Goal: Check status: Check status

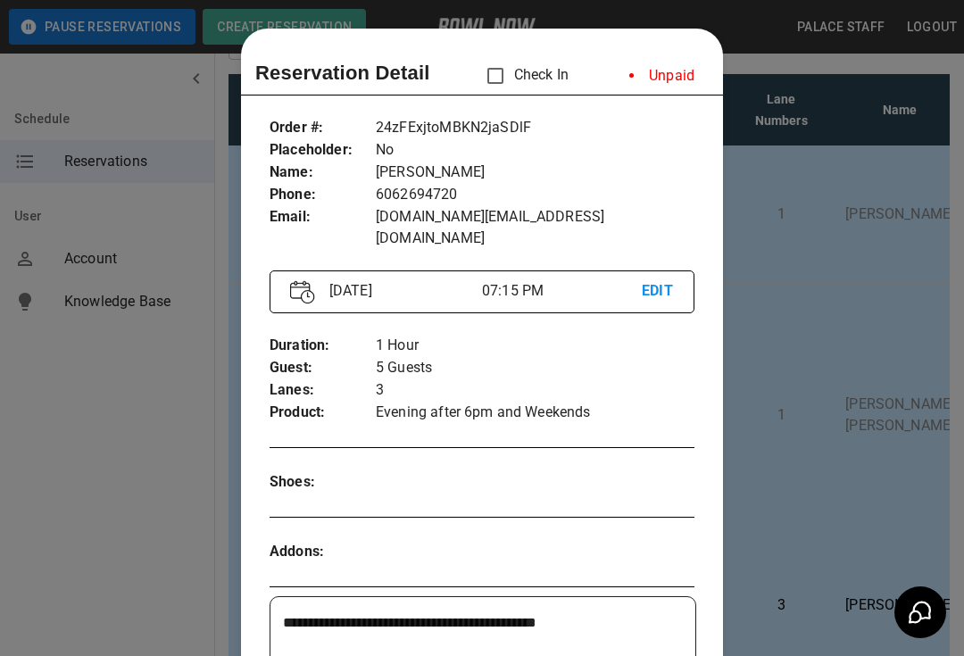
scroll to position [29, 0]
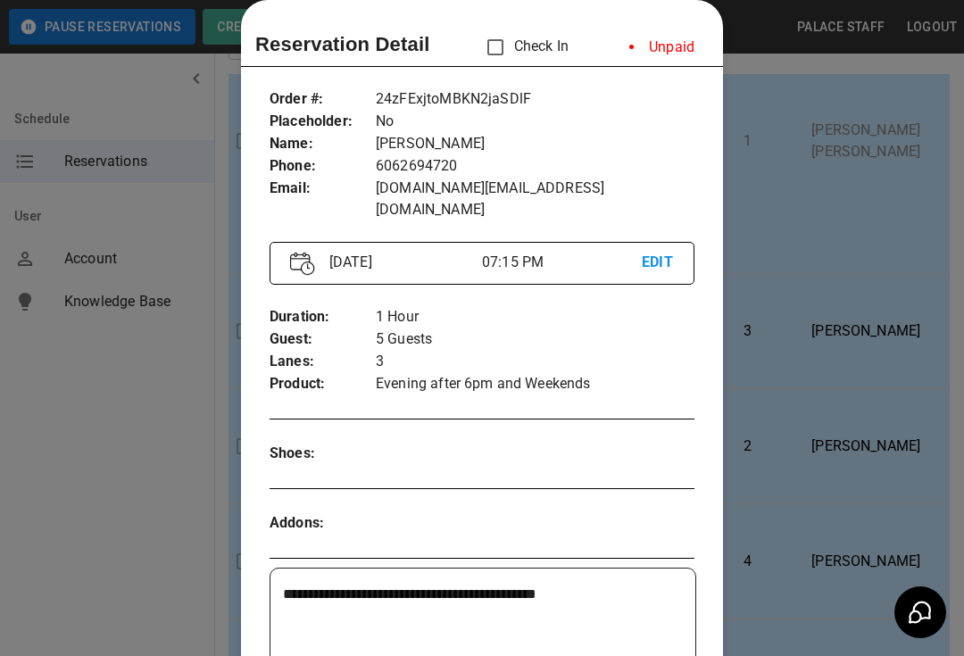
click at [927, 362] on div at bounding box center [482, 328] width 964 height 656
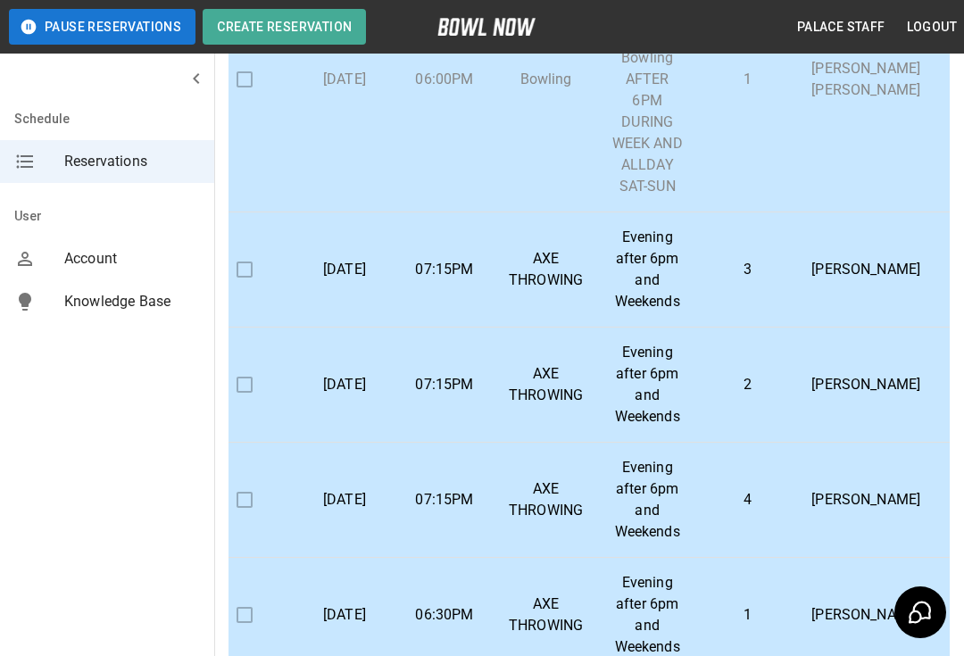
scroll to position [187, 0]
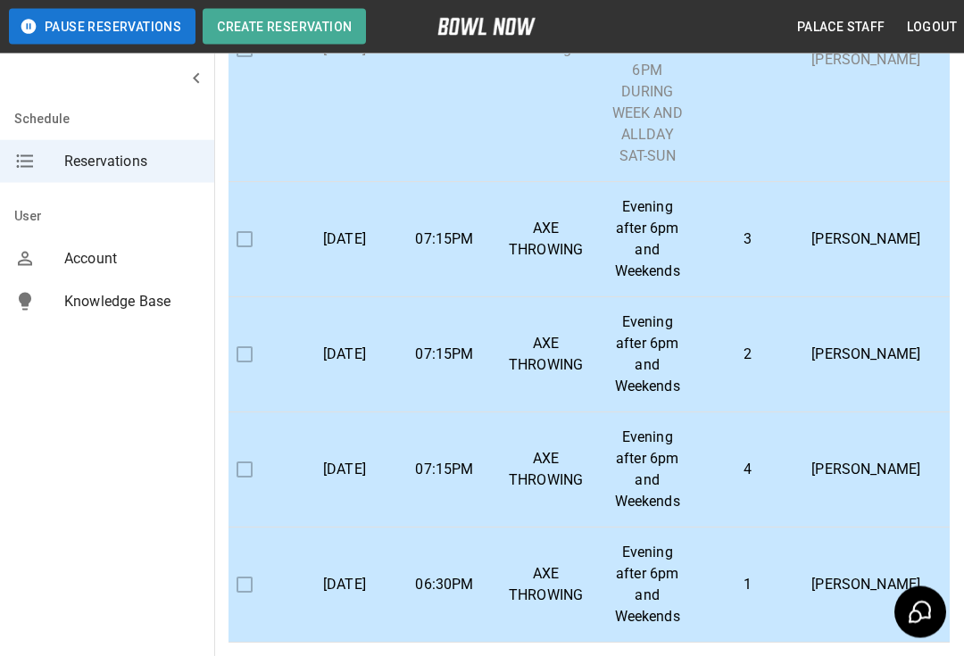
click at [834, 464] on p "[PERSON_NAME]" at bounding box center [865, 470] width 109 height 21
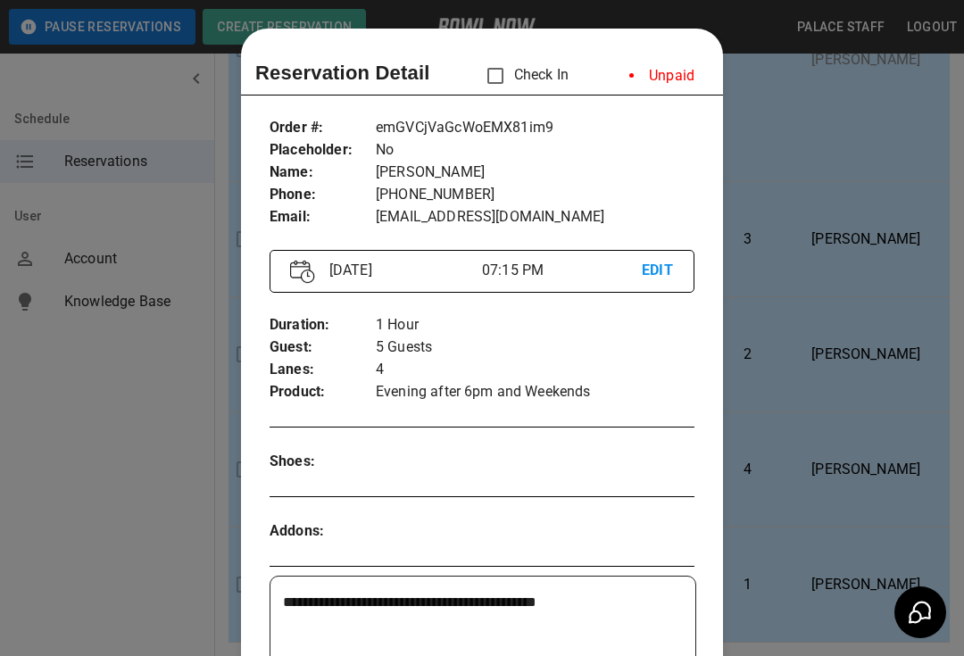
scroll to position [29, 0]
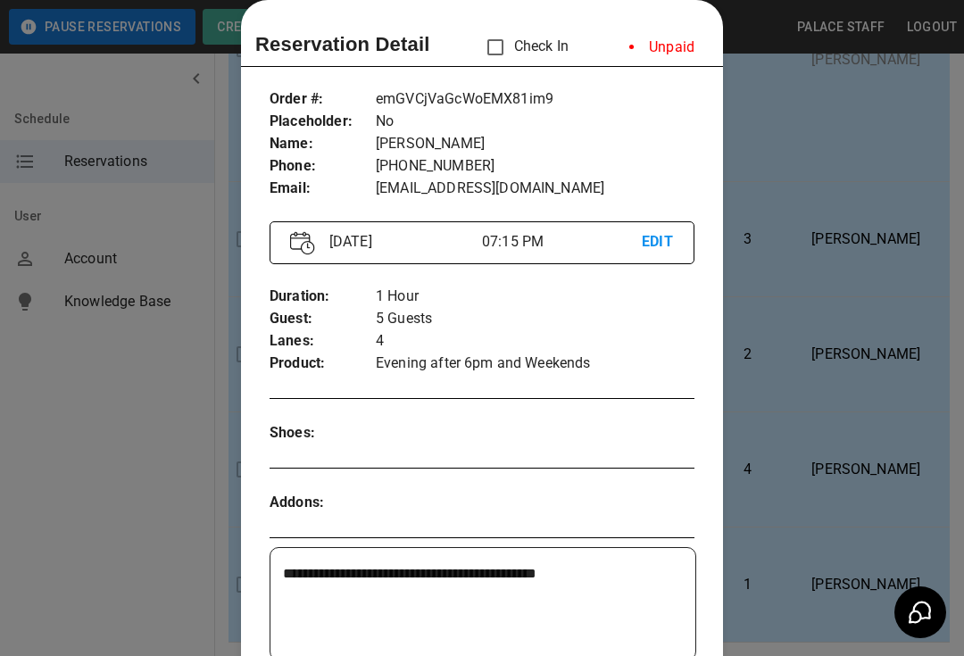
click at [878, 369] on div at bounding box center [482, 328] width 964 height 656
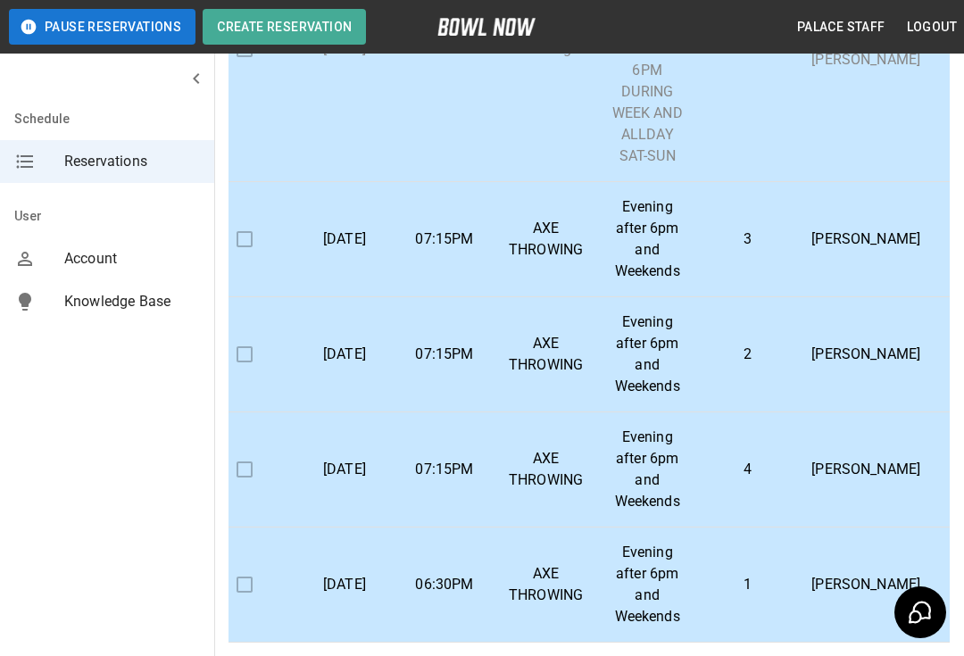
click at [823, 347] on p "[PERSON_NAME]" at bounding box center [865, 354] width 109 height 21
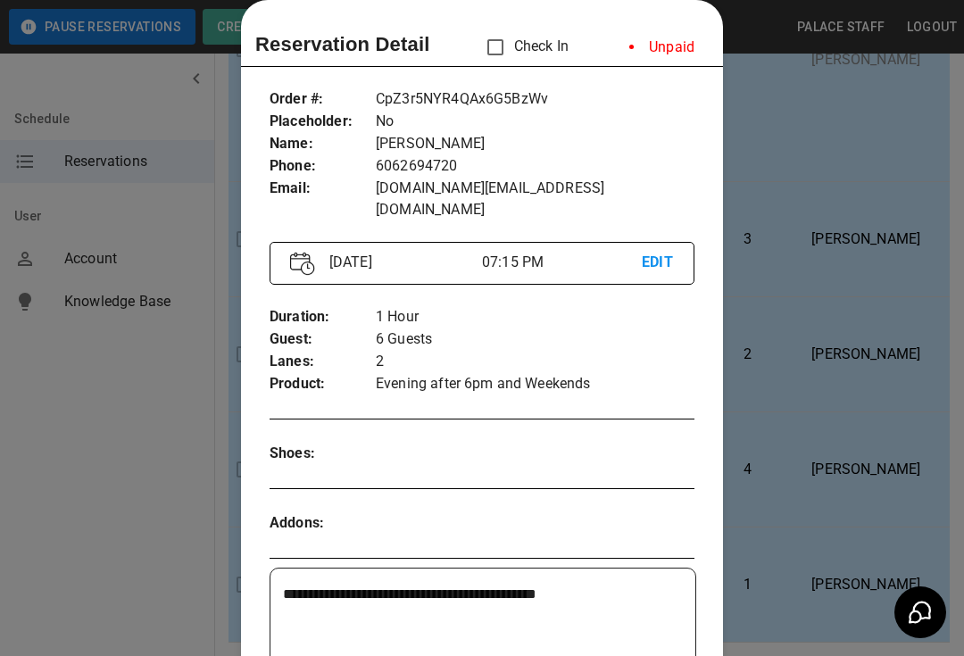
click at [900, 391] on div at bounding box center [482, 328] width 964 height 656
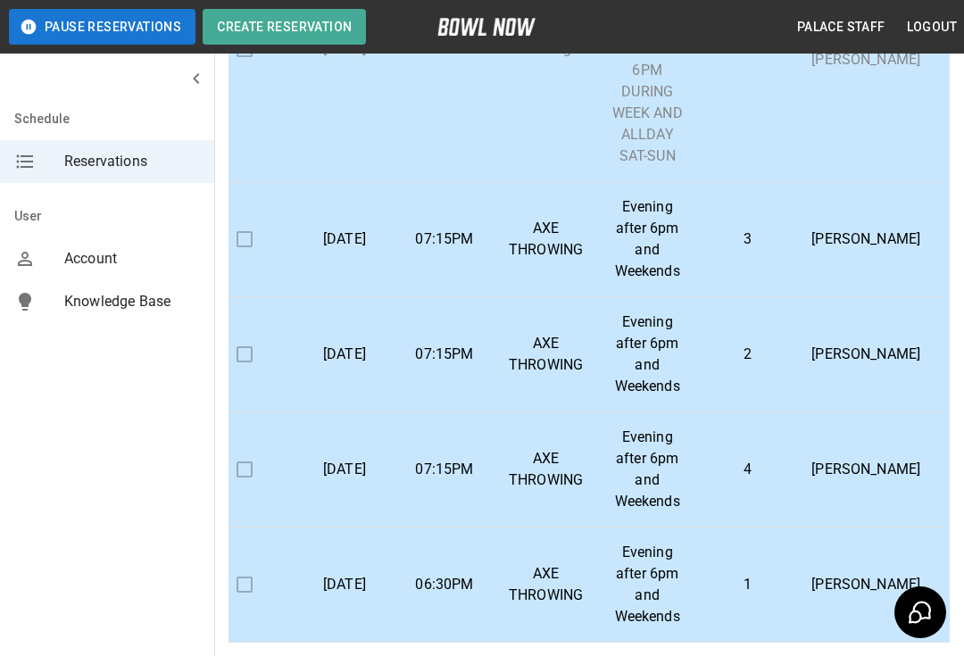
click at [827, 465] on p "[PERSON_NAME]" at bounding box center [865, 469] width 109 height 21
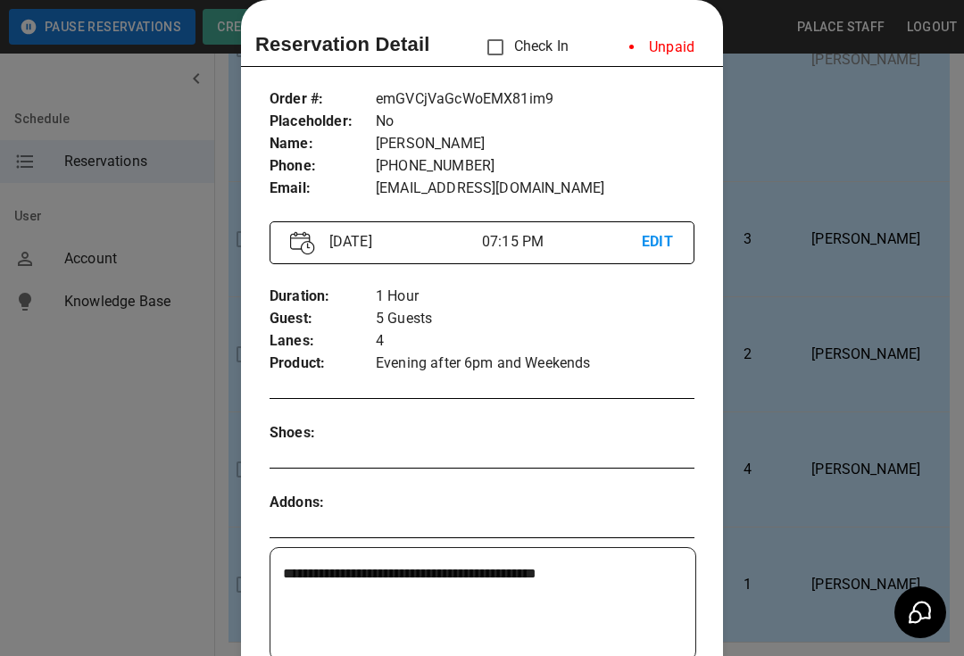
click at [876, 429] on div at bounding box center [482, 328] width 964 height 656
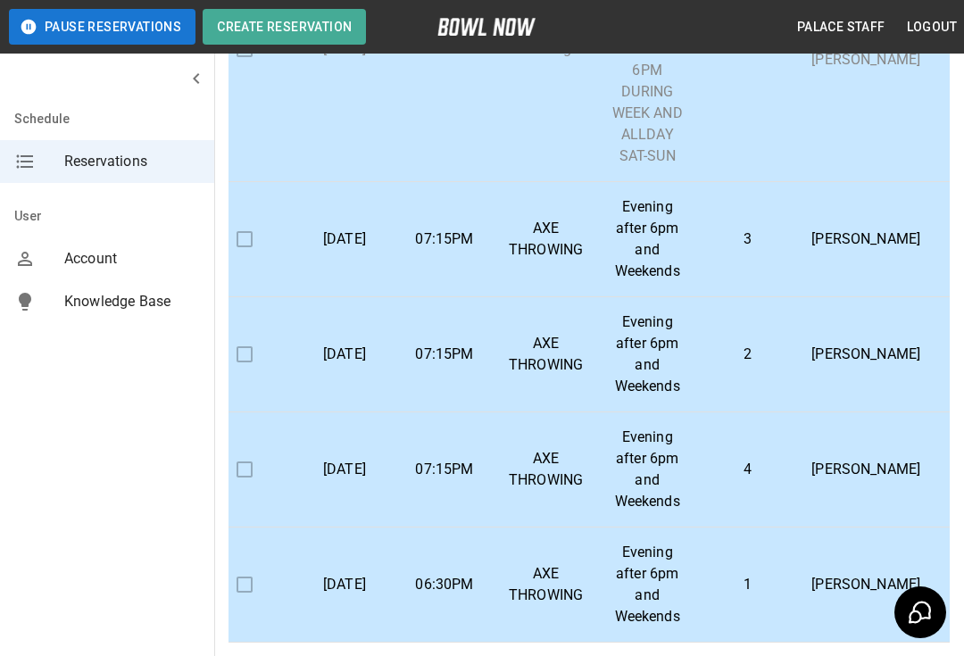
click at [826, 247] on p "[PERSON_NAME]" at bounding box center [865, 239] width 109 height 21
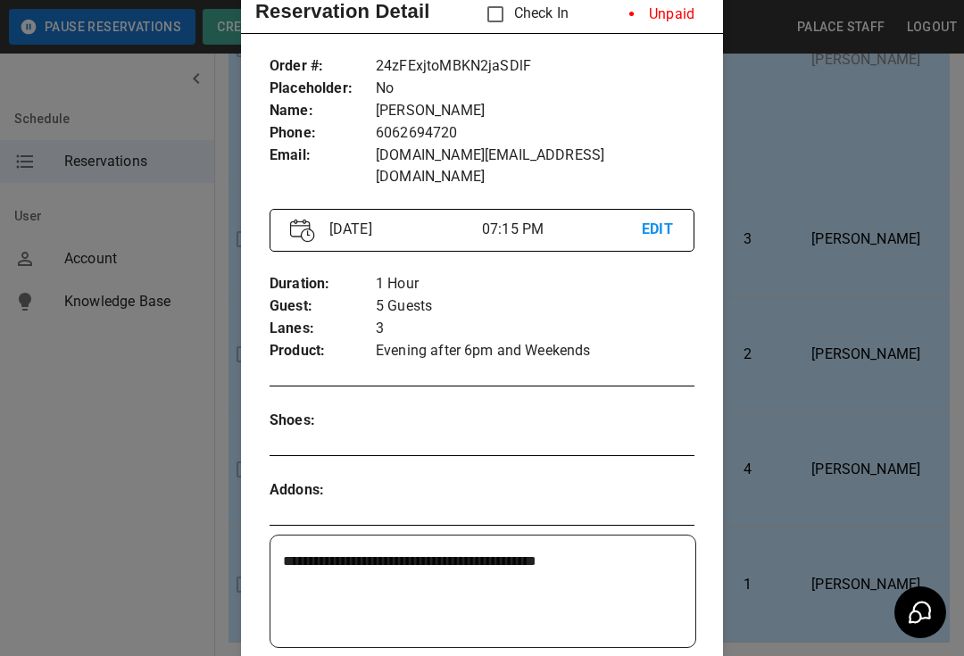
scroll to position [61, 0]
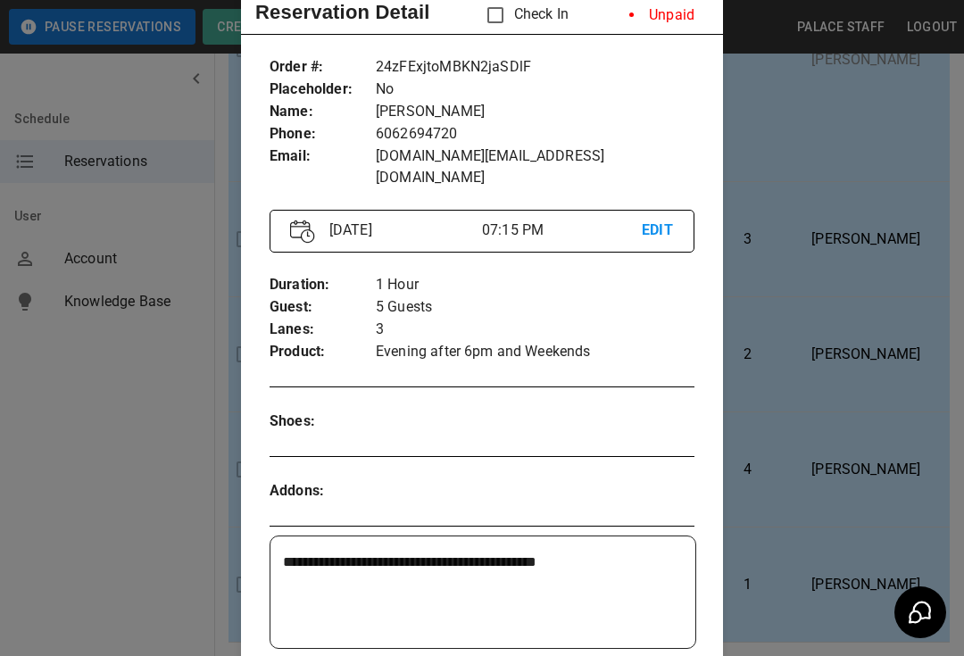
click at [863, 452] on div at bounding box center [482, 328] width 964 height 656
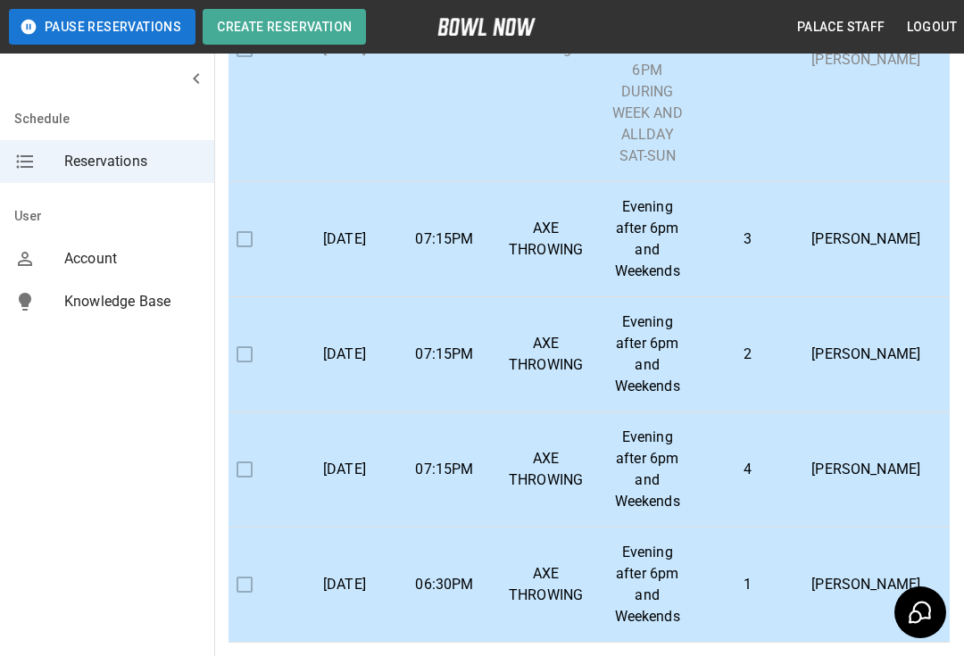
click at [833, 461] on p "[PERSON_NAME]" at bounding box center [865, 469] width 109 height 21
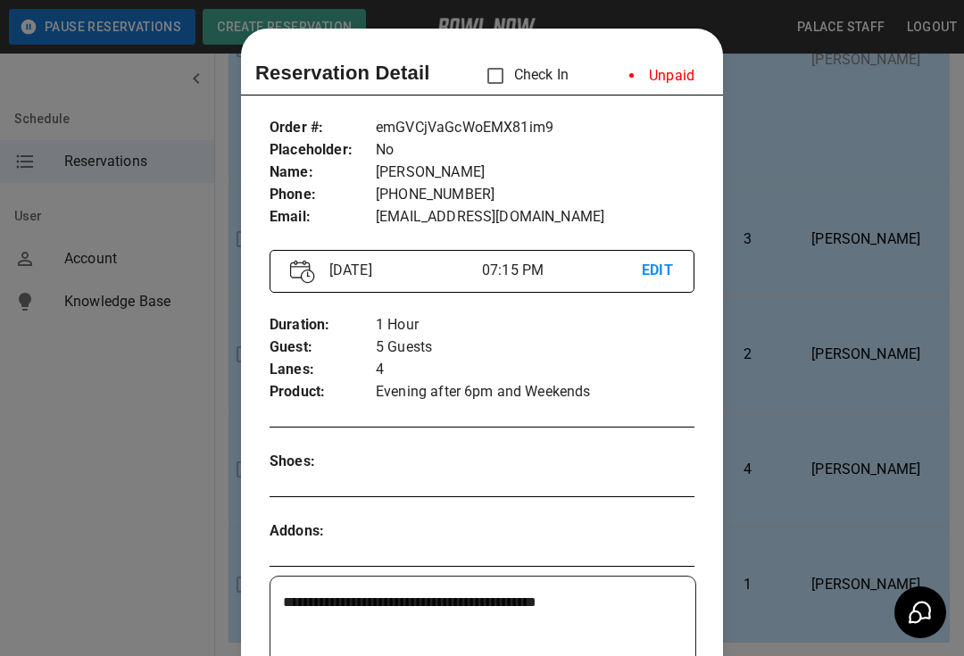
scroll to position [29, 0]
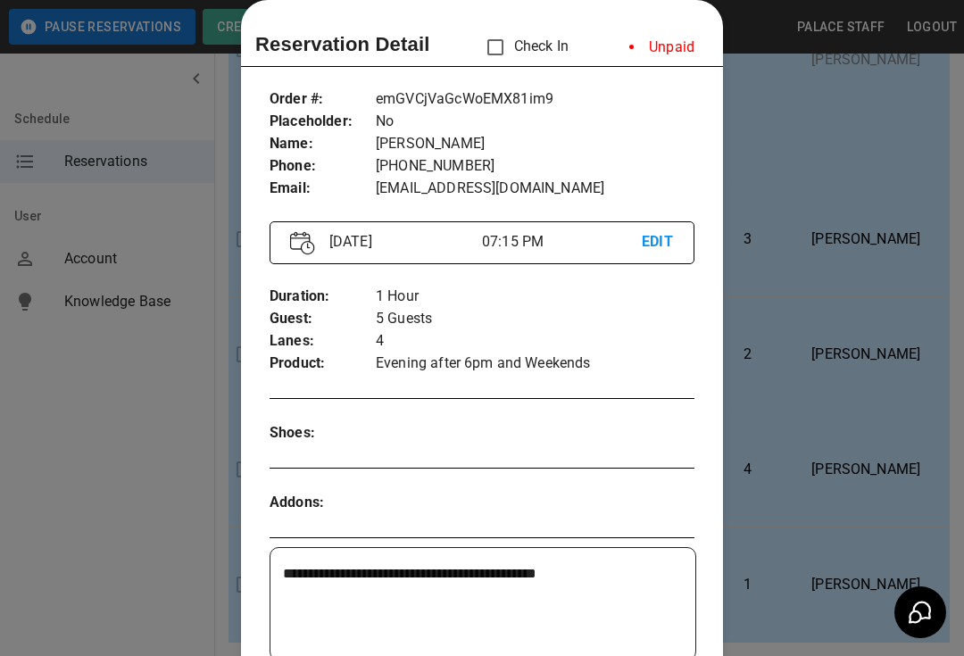
click at [126, 198] on div at bounding box center [482, 328] width 964 height 656
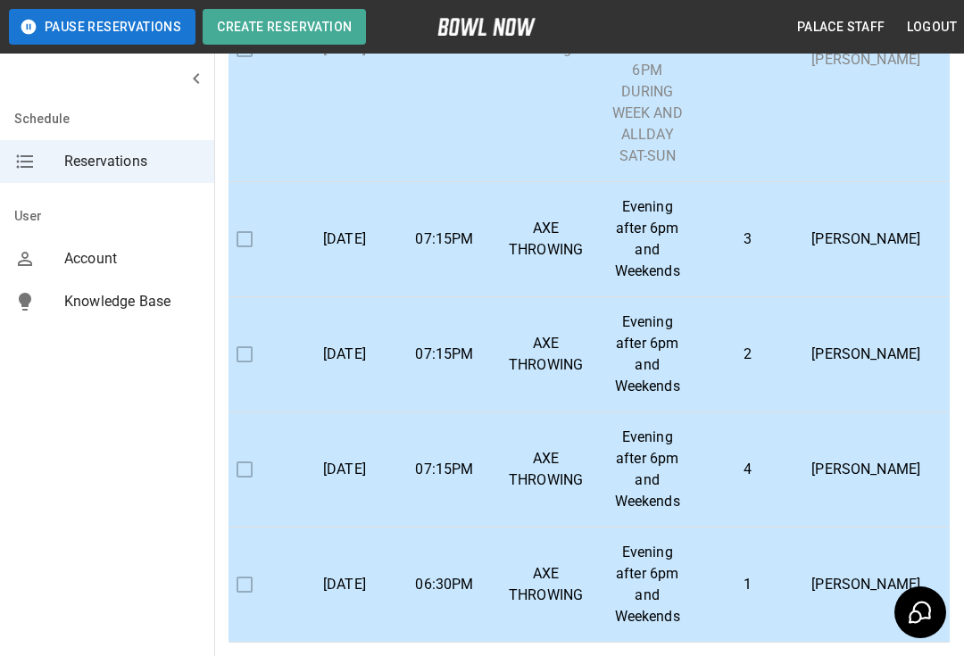
click at [812, 482] on td "[PERSON_NAME]" at bounding box center [865, 469] width 137 height 115
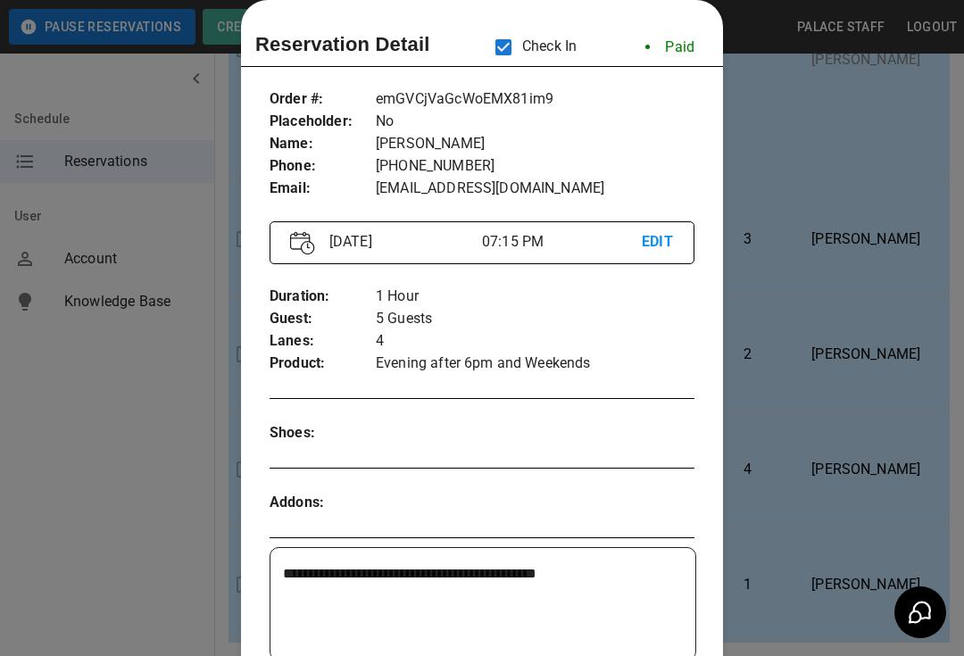
click at [158, 245] on div at bounding box center [482, 328] width 964 height 656
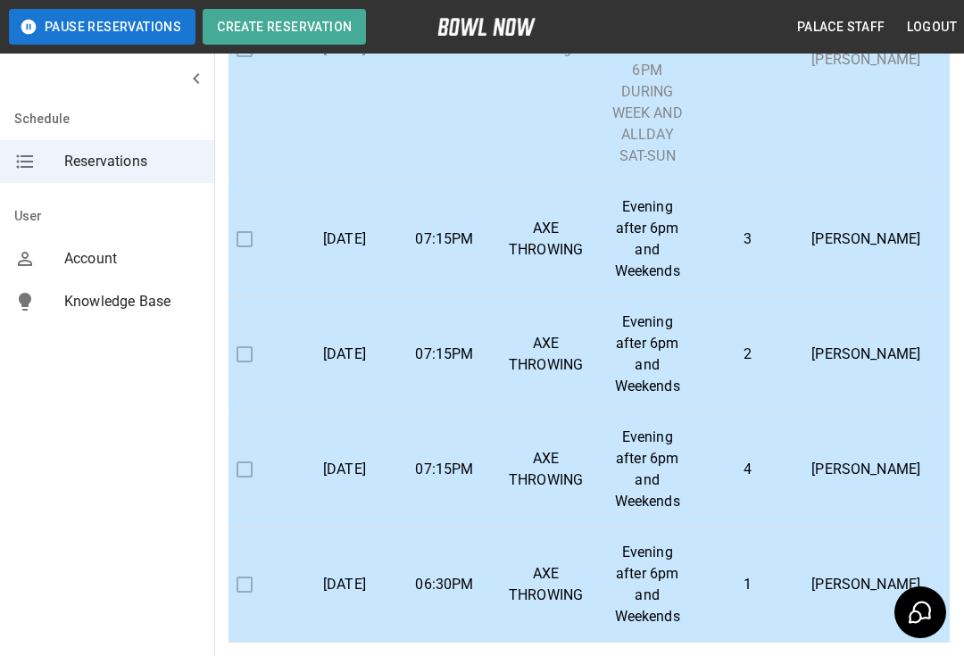
click at [636, 337] on p "Evening after 6pm and Weekends" at bounding box center [646, 355] width 71 height 86
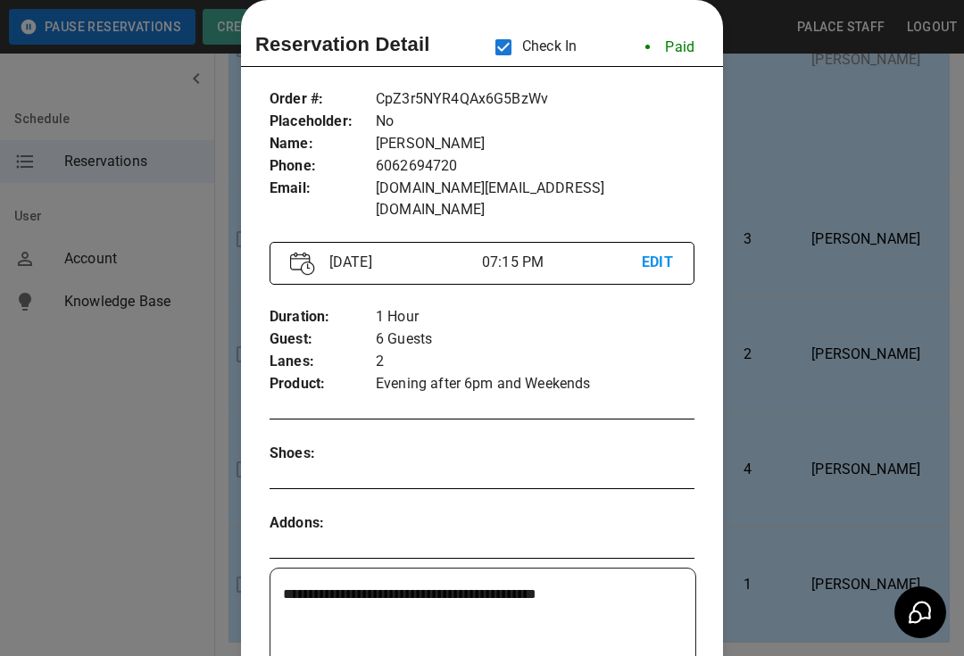
click at [831, 166] on div at bounding box center [482, 328] width 964 height 656
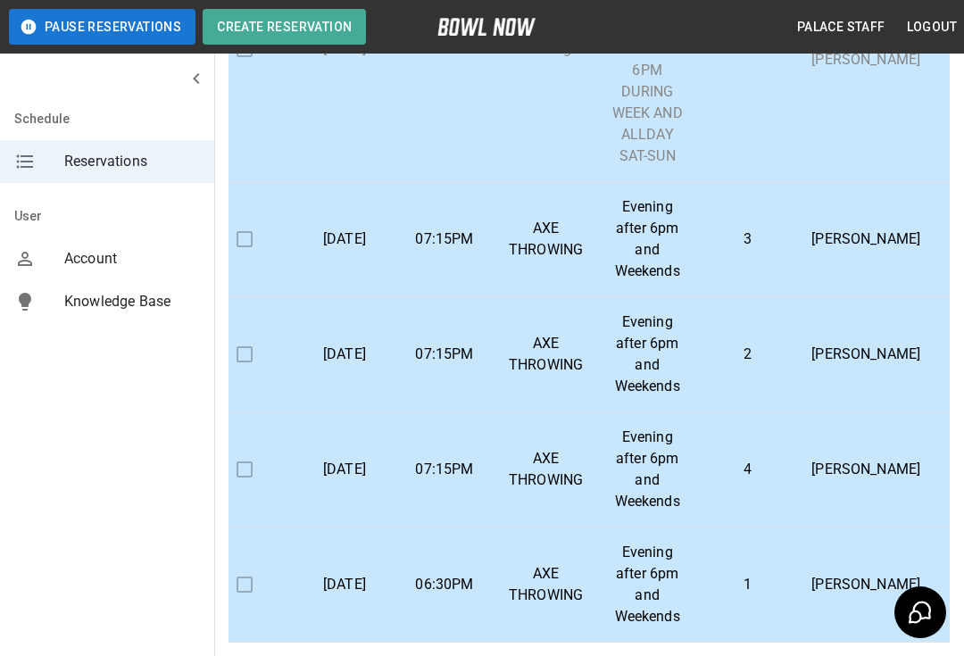
click at [855, 368] on td "[PERSON_NAME]" at bounding box center [865, 354] width 137 height 115
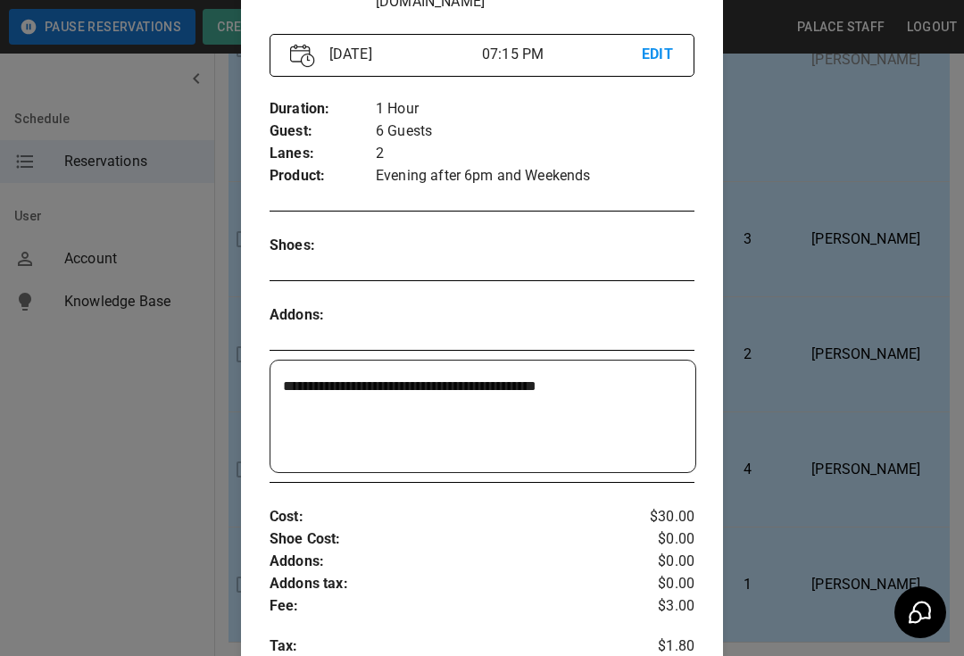
scroll to position [204, 0]
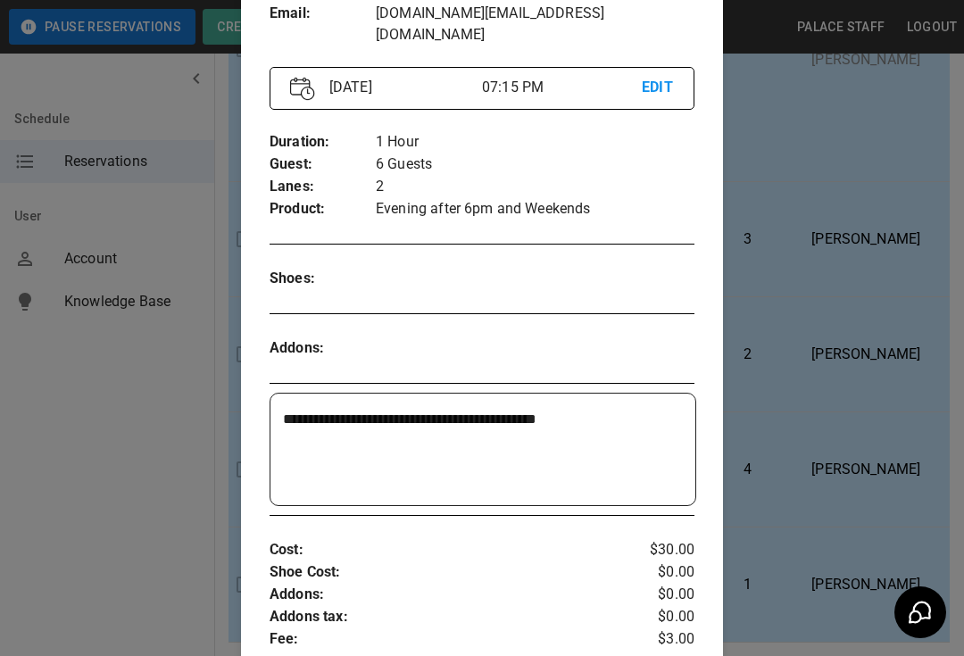
click at [862, 367] on div at bounding box center [482, 328] width 964 height 656
